Goal: Information Seeking & Learning: Learn about a topic

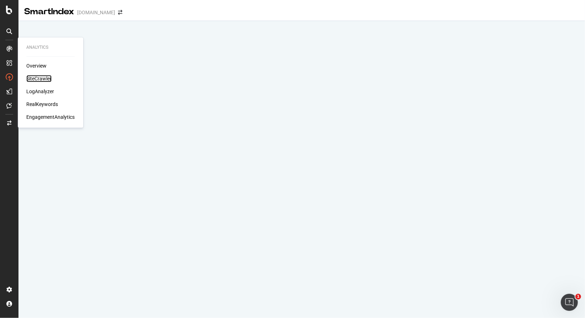
click at [39, 79] on div "SiteCrawler" at bounding box center [38, 78] width 25 height 7
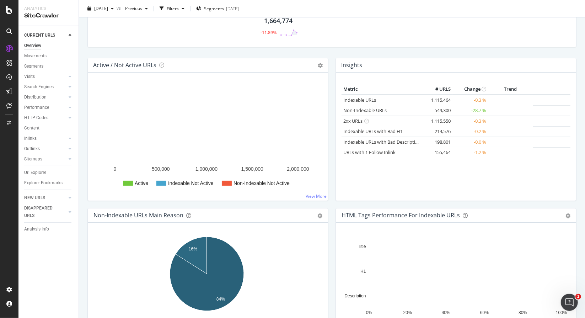
scroll to position [71, 0]
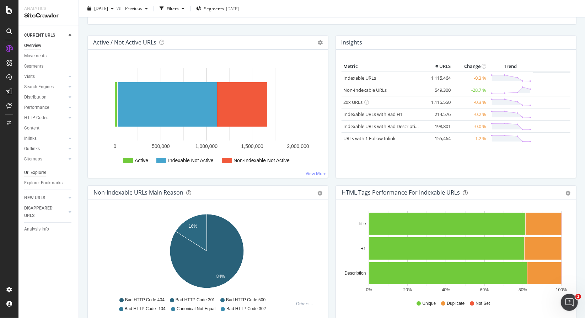
click at [33, 171] on div "Url Explorer" at bounding box center [35, 172] width 22 height 7
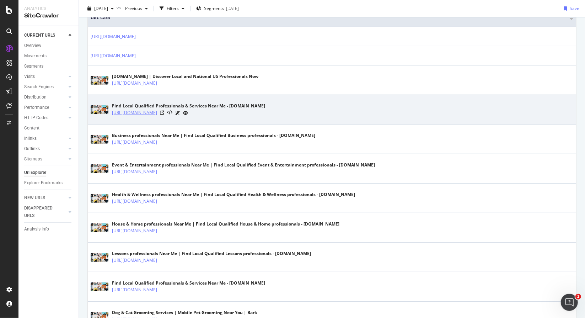
scroll to position [178, 0]
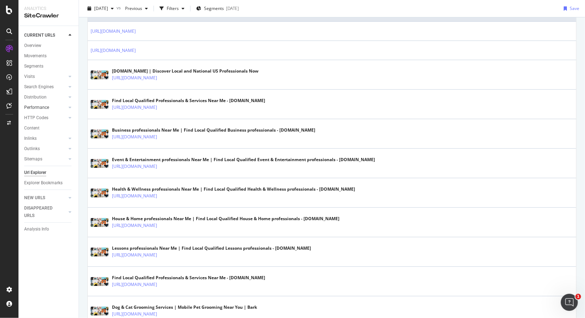
click at [49, 107] on link "Performance" at bounding box center [45, 107] width 42 height 7
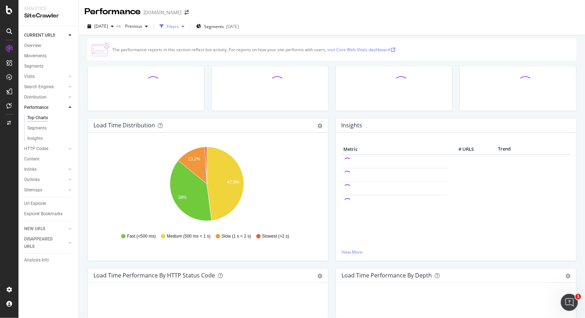
click at [179, 25] on div "Filters" at bounding box center [173, 26] width 12 height 6
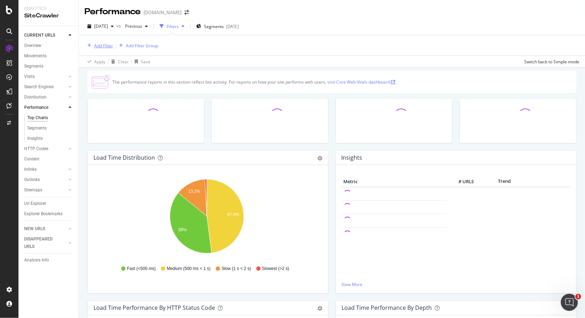
click at [111, 49] on button "Add Filter" at bounding box center [99, 45] width 28 height 9
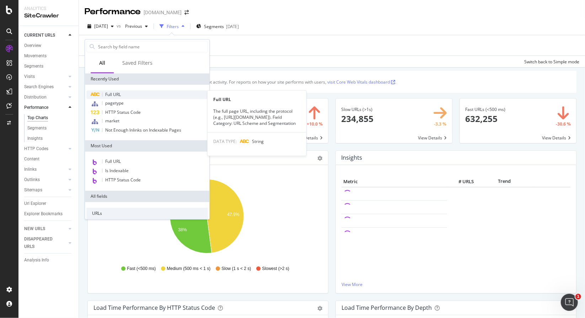
click at [115, 91] on div "Full URL" at bounding box center [147, 94] width 122 height 9
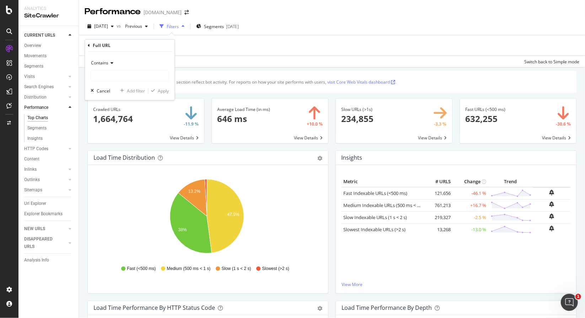
click at [129, 67] on div "Contains" at bounding box center [130, 62] width 78 height 11
click at [147, 66] on div "Contains" at bounding box center [130, 62] width 78 height 11
click at [139, 70] on input "text" at bounding box center [129, 75] width 77 height 11
paste input "https://www.bark.com/en/us/personal-trainer/illinois/"
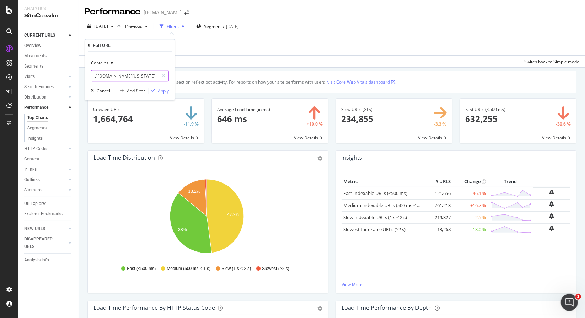
type input "https://www.bark.com/en/us/personal-trainer/illinois/"
click at [158, 85] on div "Contains https://www.bark.com/en/us/personal-trainer/illinois/ Cancel Add filte…" at bounding box center [130, 76] width 90 height 48
click at [160, 88] on div "Apply" at bounding box center [163, 91] width 11 height 6
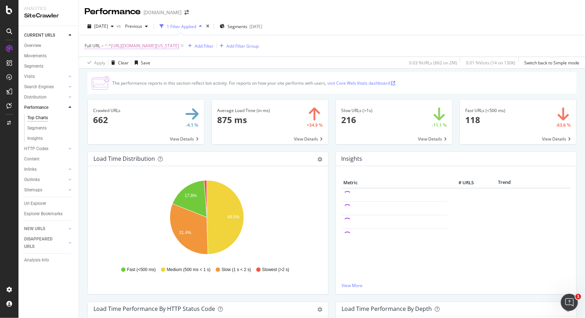
click at [101, 46] on span "Full URL = ^.*https://www.bark.com/en/us/personal-trainer/illinois/.*$" at bounding box center [132, 46] width 95 height 6
click at [107, 63] on span "Contains" at bounding box center [99, 62] width 17 height 6
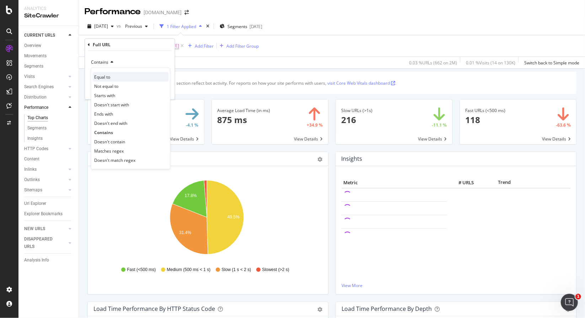
click at [118, 75] on div "Equal to" at bounding box center [130, 76] width 76 height 9
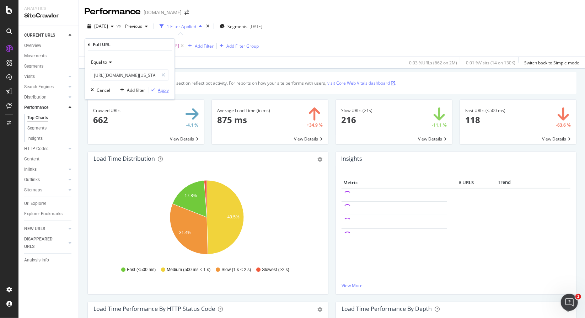
click at [167, 89] on div "Apply" at bounding box center [163, 90] width 11 height 6
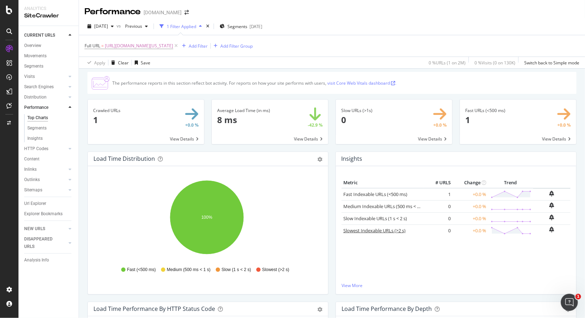
drag, startPoint x: 375, startPoint y: 232, endPoint x: 375, endPoint y: 241, distance: 8.9
click at [375, 232] on link "Slowest Indexable URLs (>2 s)" at bounding box center [374, 230] width 62 height 6
